Goal: Information Seeking & Learning: Learn about a topic

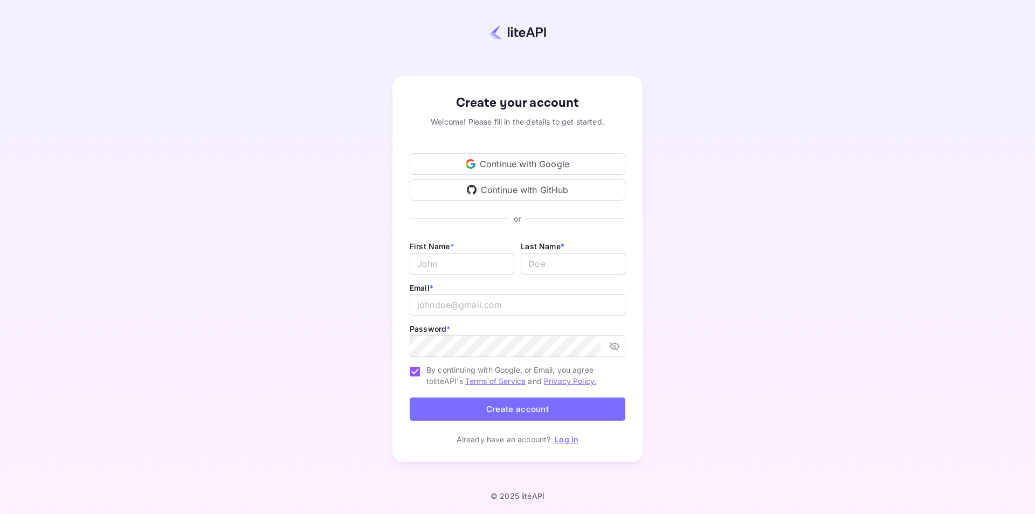
click at [492, 161] on div "Continue with Google" at bounding box center [518, 164] width 216 height 22
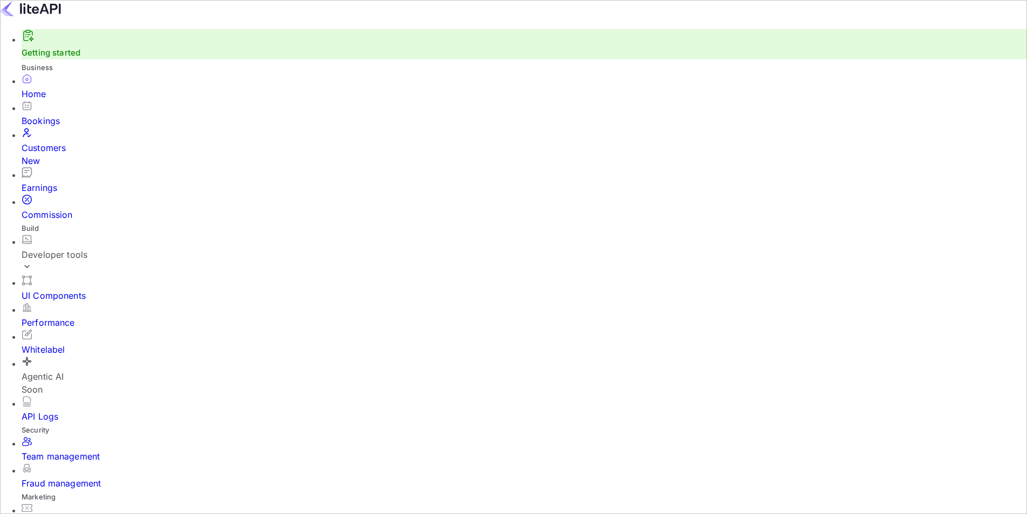
click at [58, 127] on div "Bookings" at bounding box center [525, 120] width 1006 height 13
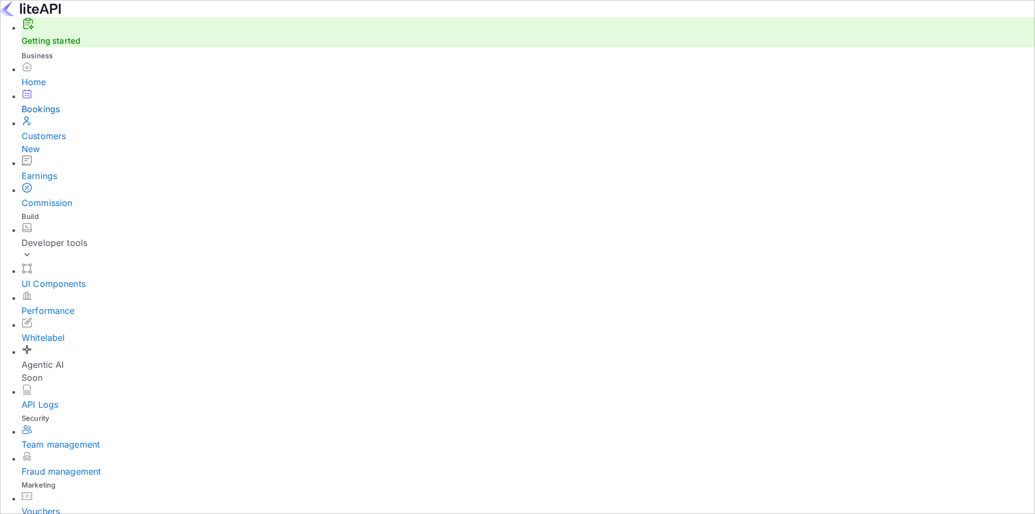
click at [49, 236] on div "Developer tools" at bounding box center [529, 242] width 1014 height 13
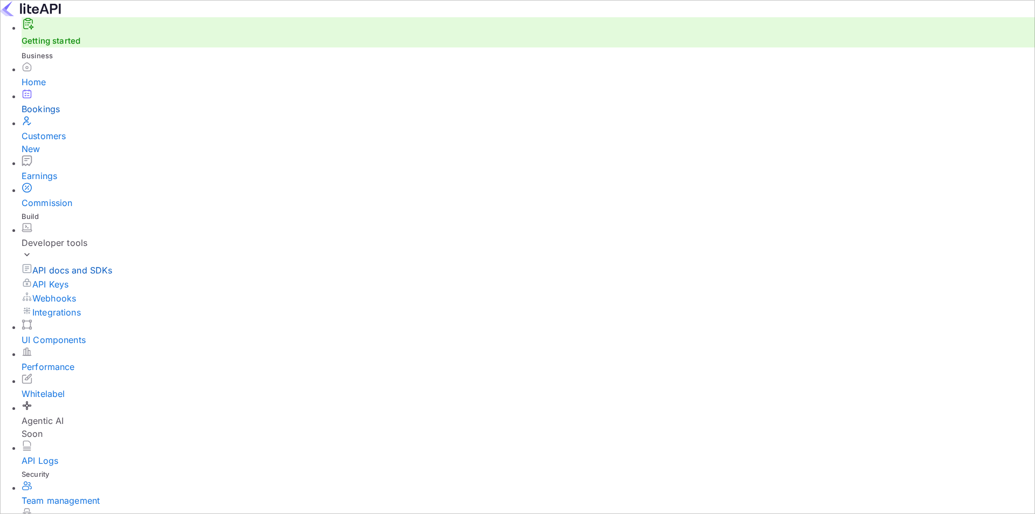
click at [72, 264] on p "API docs and SDKs" at bounding box center [72, 270] width 80 height 13
